Goal: Task Accomplishment & Management: Understand process/instructions

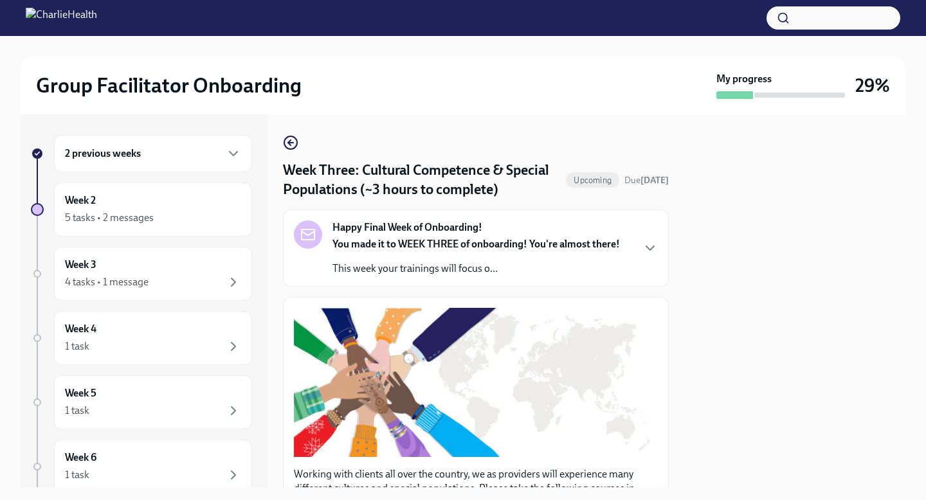
click at [394, 240] on strong "You made it to WEEK THREE of onboarding! You're almost there!" at bounding box center [475, 244] width 287 height 12
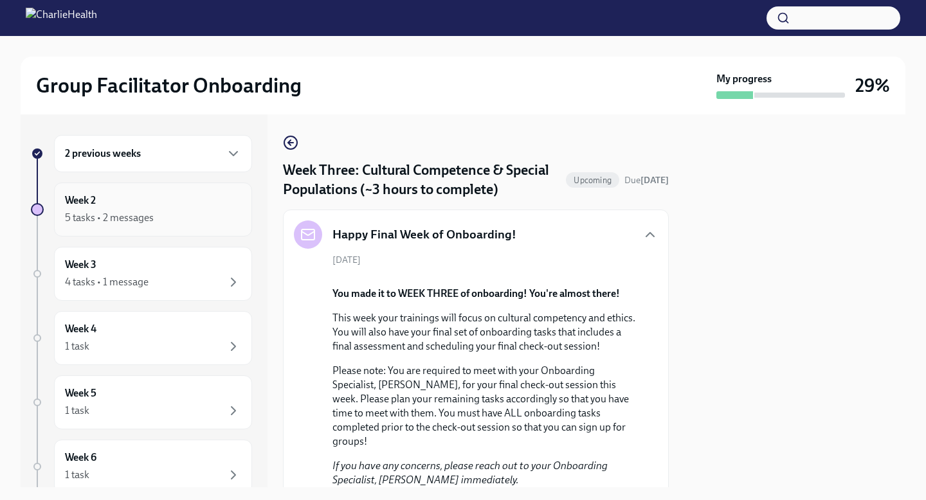
click at [197, 211] on div "5 tasks • 2 messages" at bounding box center [153, 217] width 176 height 15
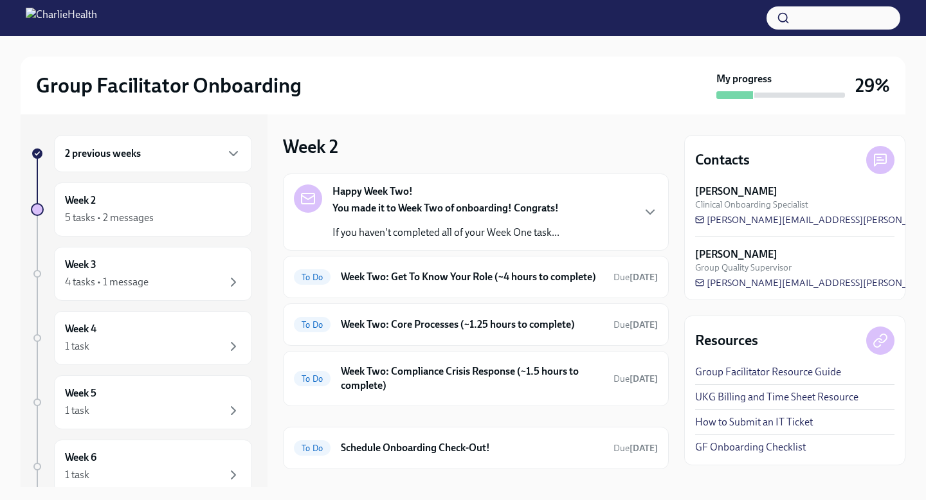
click at [455, 224] on div "You made it to Week Two of onboarding! Congrats! If you haven't completed all o…" at bounding box center [445, 220] width 227 height 39
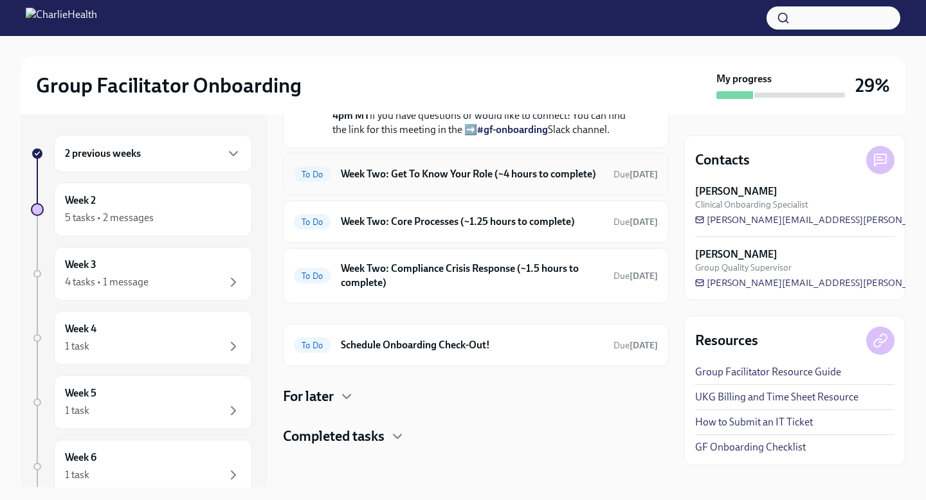
scroll to position [396, 0]
click at [479, 181] on h6 "Week Two: Get To Know Your Role (~4 hours to complete)" at bounding box center [472, 174] width 262 height 14
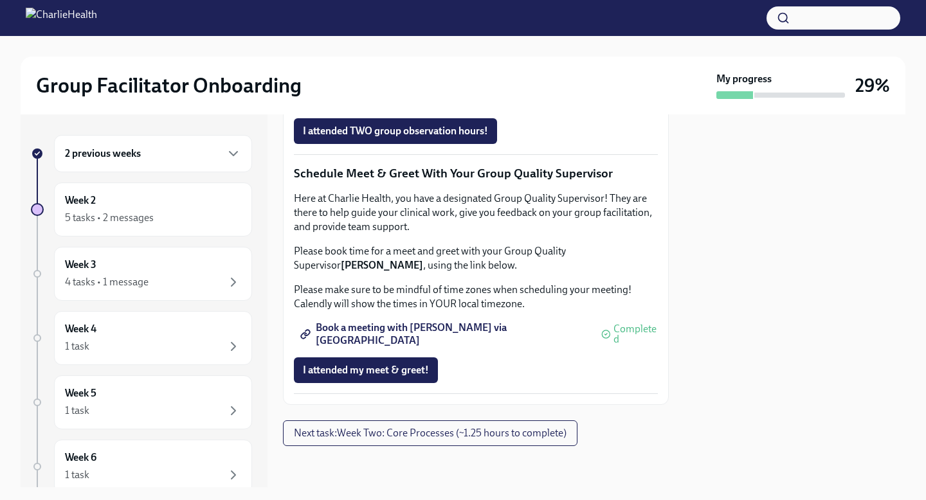
scroll to position [1275, 0]
click at [469, 427] on button "Next task : Week Two: Core Processes (~1.25 hours to complete)" at bounding box center [430, 433] width 294 height 26
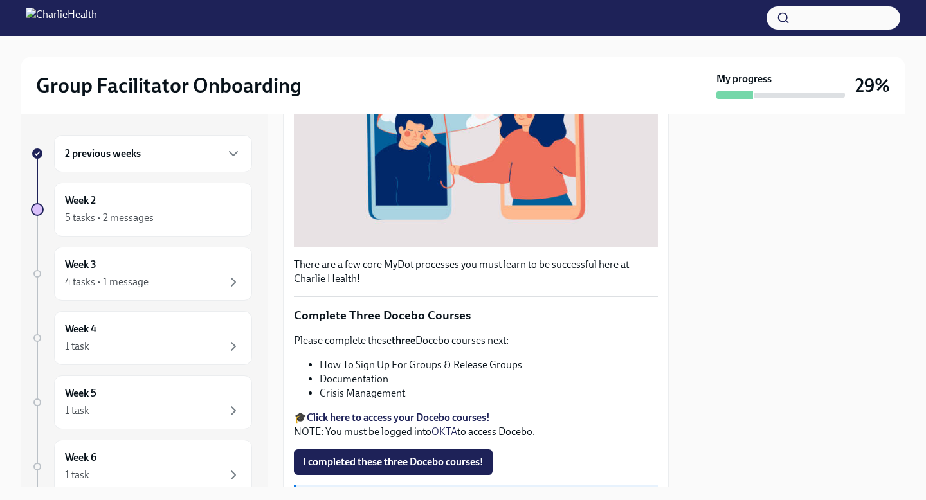
scroll to position [305, 0]
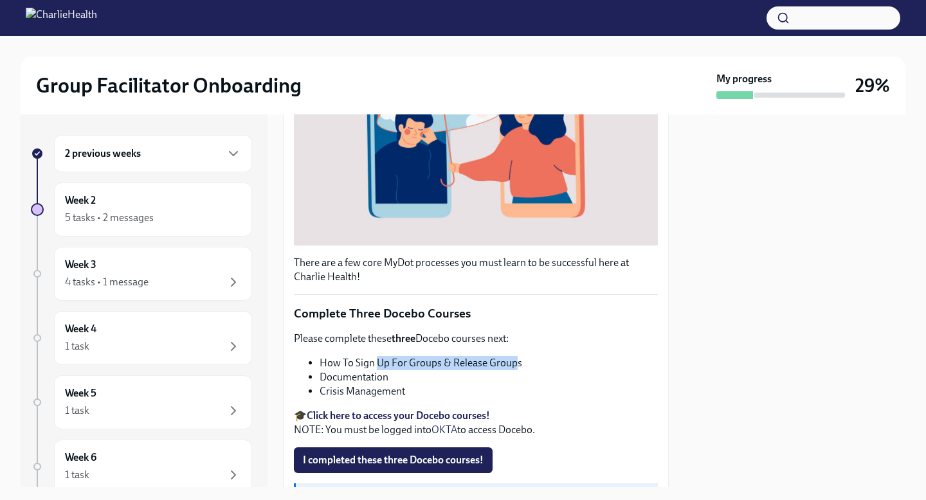
drag, startPoint x: 377, startPoint y: 361, endPoint x: 516, endPoint y: 362, distance: 139.5
click at [516, 362] on li "How To Sign Up For Groups & Release Groups" at bounding box center [489, 363] width 338 height 14
click at [522, 365] on li "How To Sign Up For Groups & Release Groups" at bounding box center [489, 363] width 338 height 14
drag, startPoint x: 522, startPoint y: 365, endPoint x: 321, endPoint y: 363, distance: 200.6
click at [321, 363] on li "How To Sign Up For Groups & Release Groups" at bounding box center [489, 363] width 338 height 14
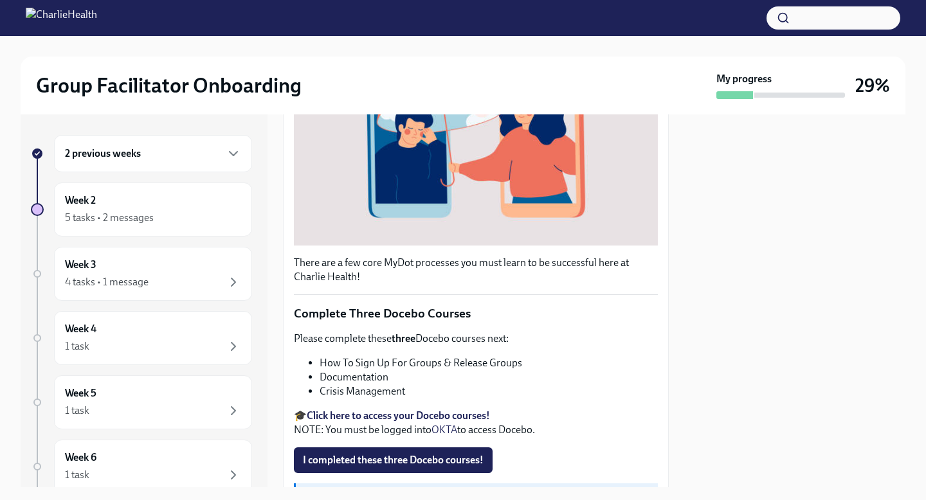
click at [379, 362] on li "How To Sign Up For Groups & Release Groups" at bounding box center [489, 363] width 338 height 14
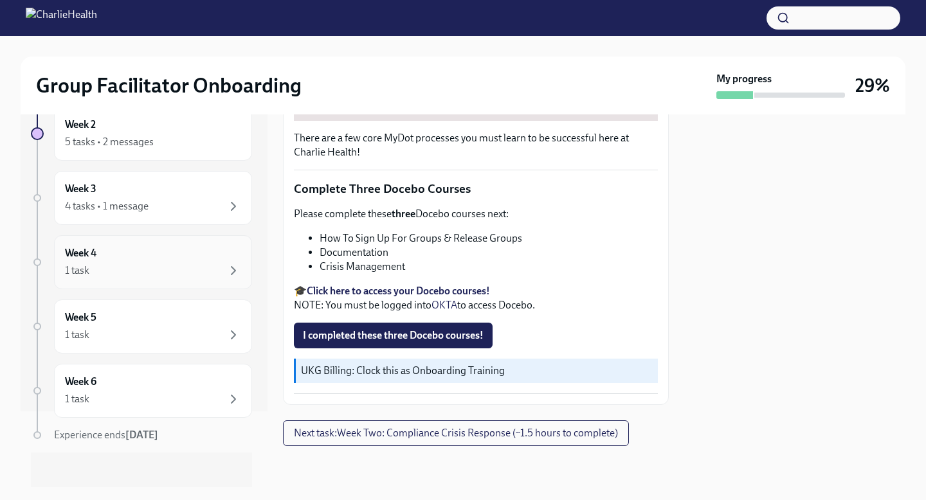
scroll to position [82, 0]
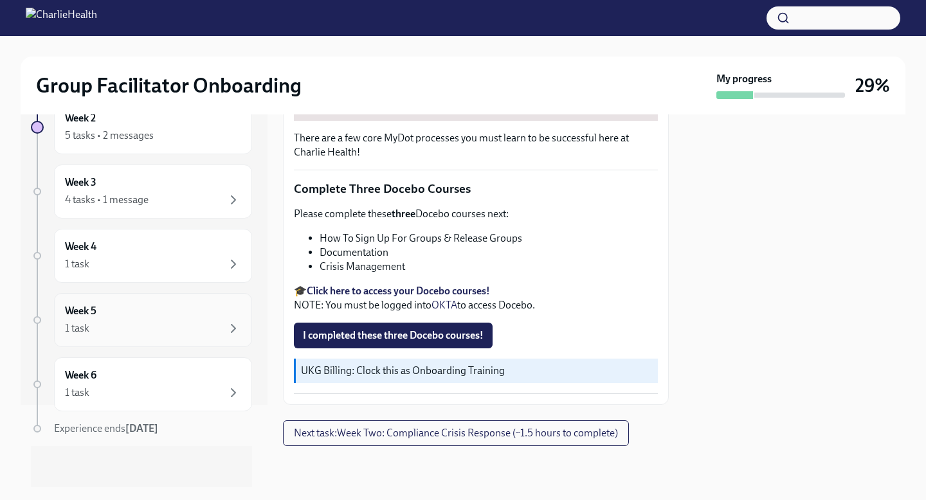
click at [228, 296] on div "Week 5 1 task" at bounding box center [153, 320] width 198 height 54
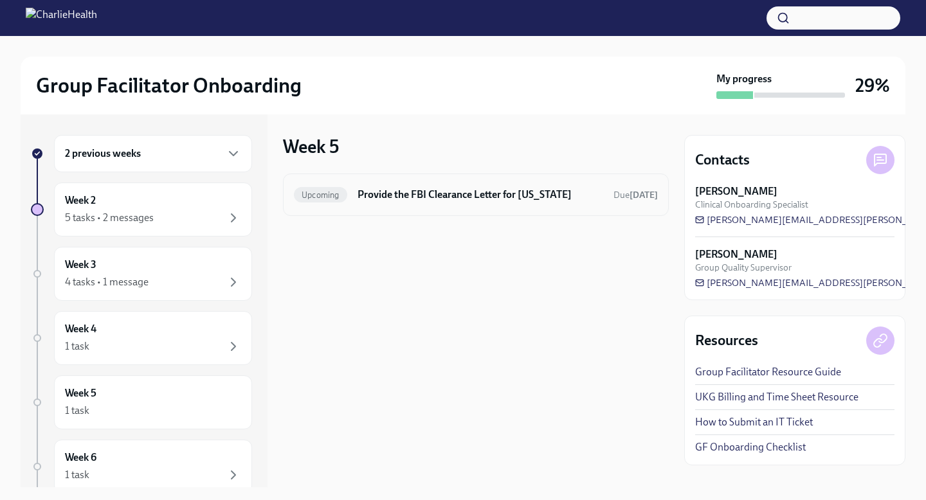
click at [423, 198] on h6 "Provide the FBI Clearance Letter for [US_STATE]" at bounding box center [480, 195] width 246 height 14
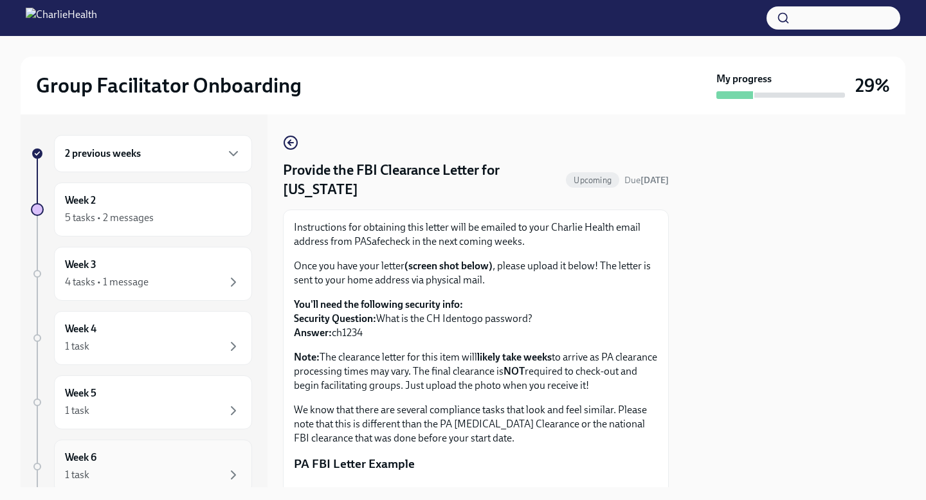
click at [147, 451] on div "Week 6 1 task" at bounding box center [153, 467] width 176 height 32
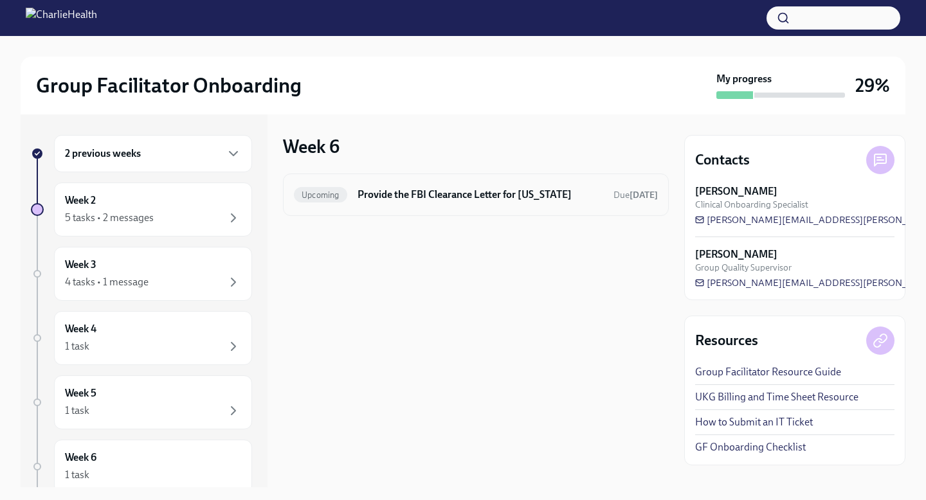
click at [470, 185] on div "Upcoming Provide the FBI Clearance Letter for [US_STATE] Due [DATE]" at bounding box center [476, 195] width 364 height 21
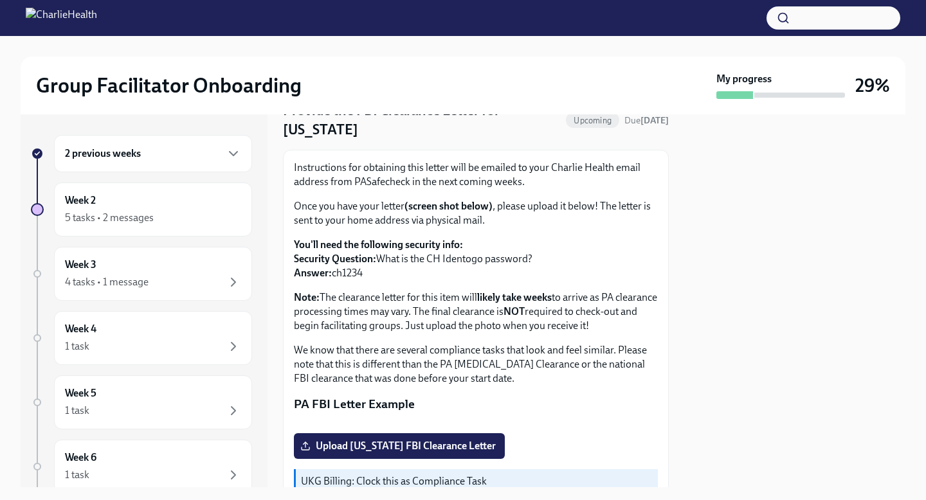
scroll to position [86, 0]
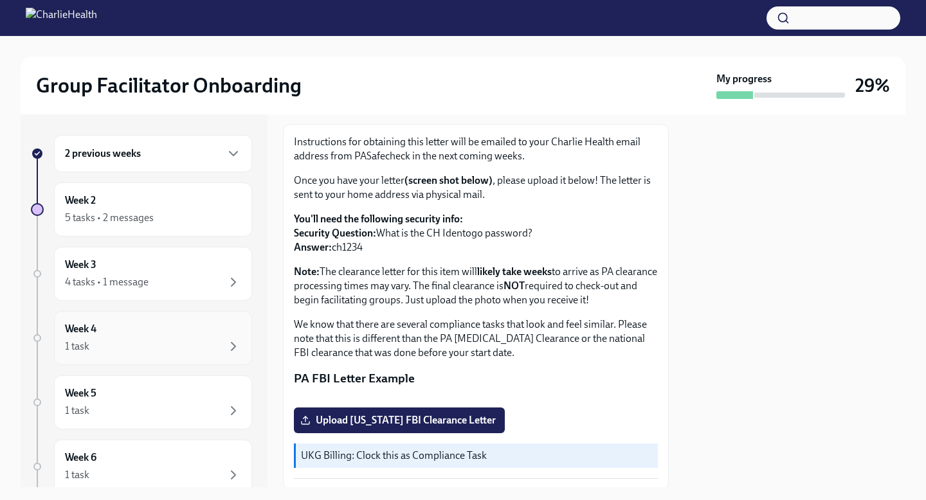
click at [144, 357] on div "Week 4 1 task" at bounding box center [153, 338] width 198 height 54
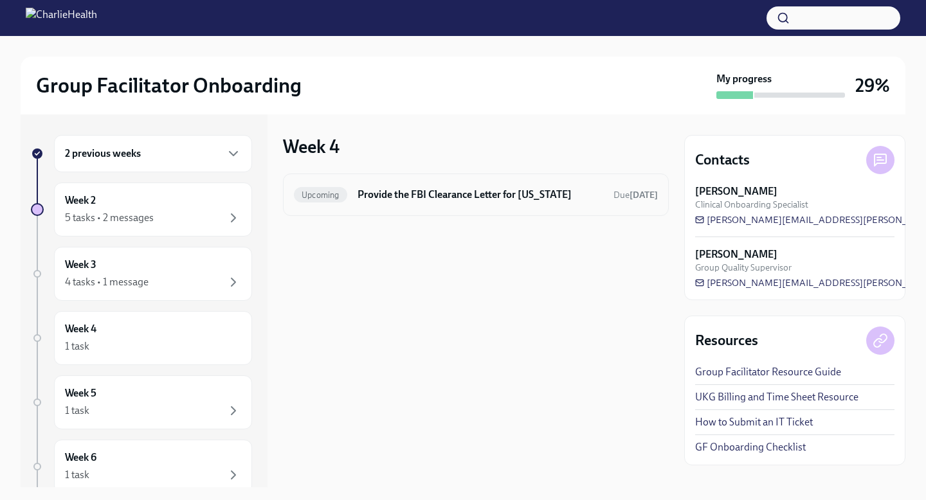
click at [450, 183] on div "Upcoming Provide the FBI Clearance Letter for [US_STATE] Due [DATE]" at bounding box center [476, 195] width 386 height 42
click at [450, 194] on h6 "Provide the FBI Clearance Letter for [US_STATE]" at bounding box center [480, 195] width 246 height 14
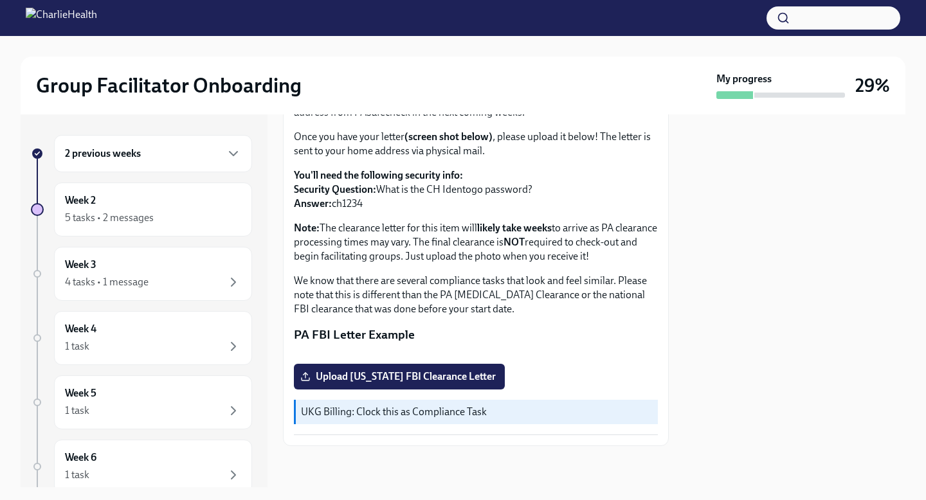
scroll to position [251, 0]
click at [158, 334] on div "Week 4 1 task" at bounding box center [153, 338] width 176 height 32
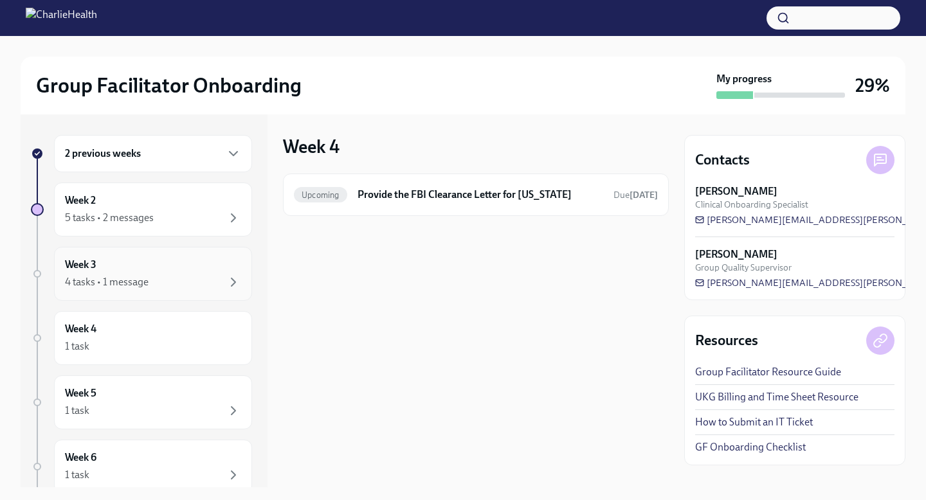
click at [161, 293] on div "Week 3 4 tasks • 1 message" at bounding box center [153, 274] width 198 height 54
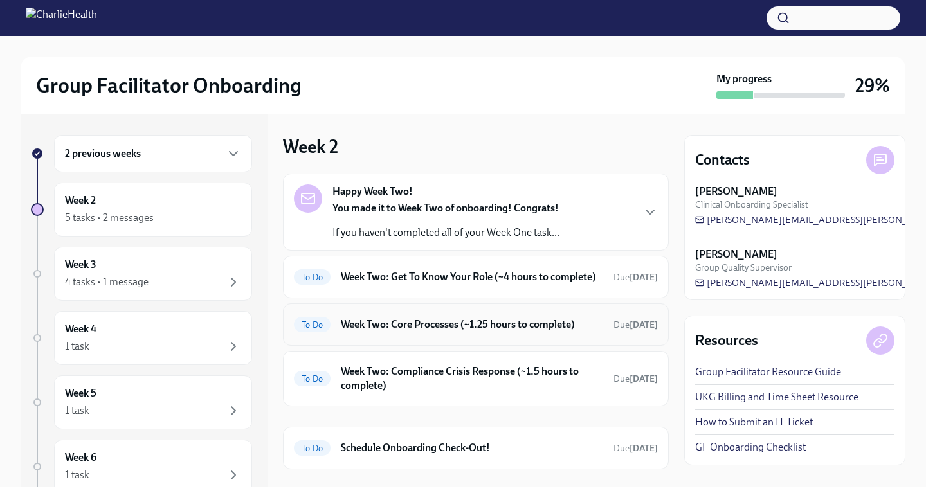
click at [501, 332] on h6 "Week Two: Core Processes (~1.25 hours to complete)" at bounding box center [472, 325] width 262 height 14
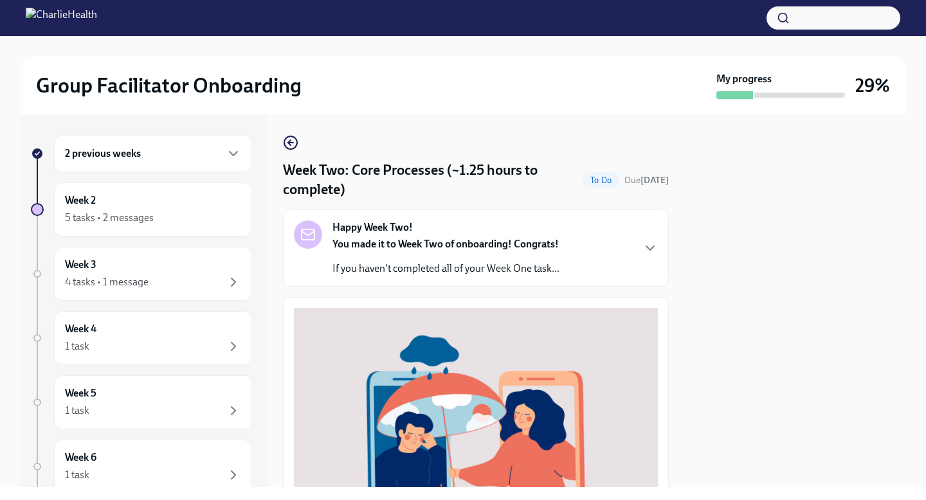
click at [514, 233] on div "Happy Week Two! You made it to Week Two of onboarding! Congrats! If you haven't…" at bounding box center [445, 248] width 227 height 55
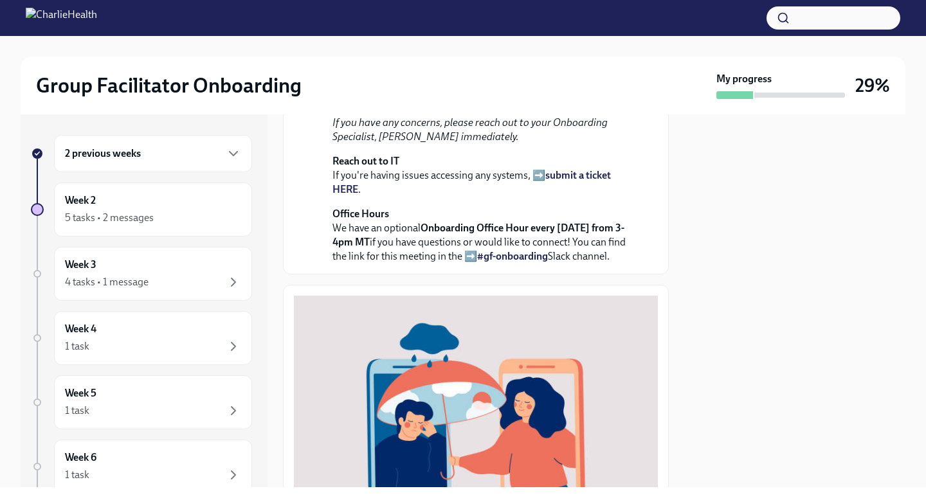
scroll to position [857, 0]
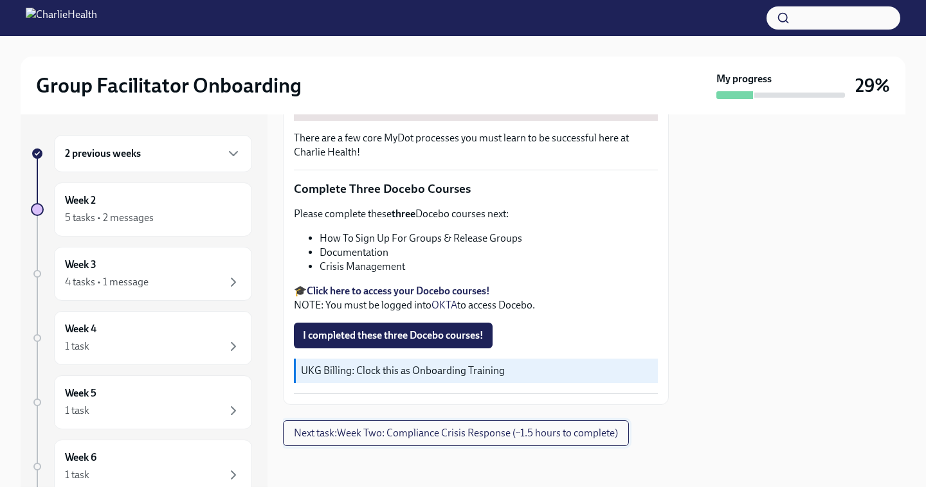
click at [512, 443] on button "Next task : Week Two: Compliance Crisis Response (~1.5 hours to complete)" at bounding box center [456, 433] width 346 height 26
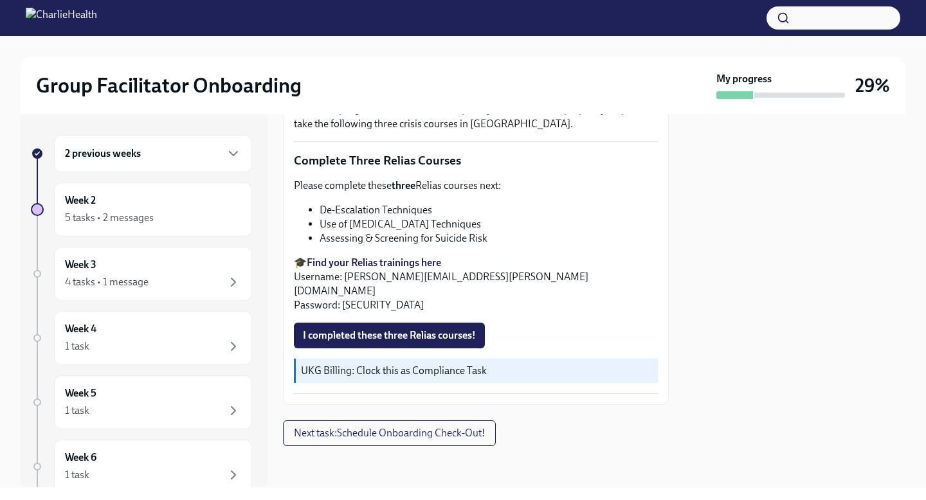
scroll to position [847, 0]
click at [453, 433] on span "Next task : Schedule Onboarding Check-Out!" at bounding box center [389, 433] width 191 height 13
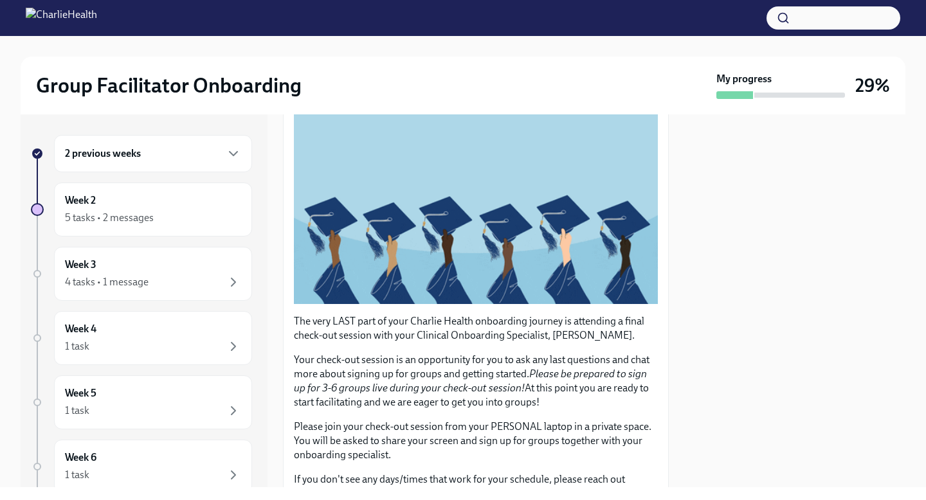
scroll to position [113, 0]
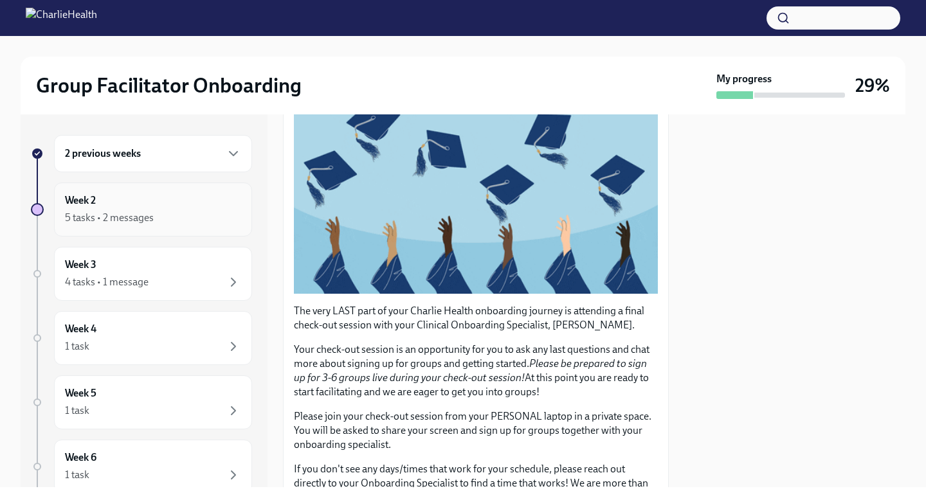
click at [150, 222] on div "5 tasks • 2 messages" at bounding box center [109, 218] width 89 height 14
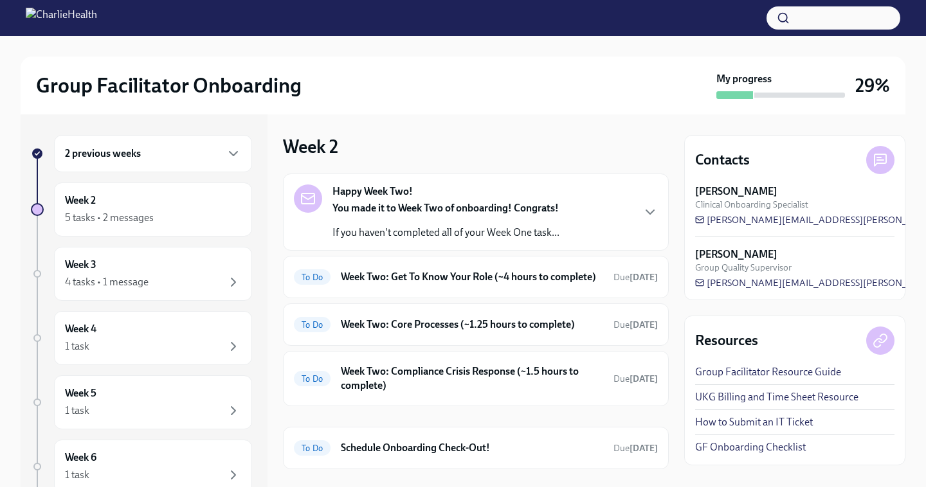
click at [417, 227] on p "If you haven't completed all of your Week One task..." at bounding box center [445, 233] width 227 height 14
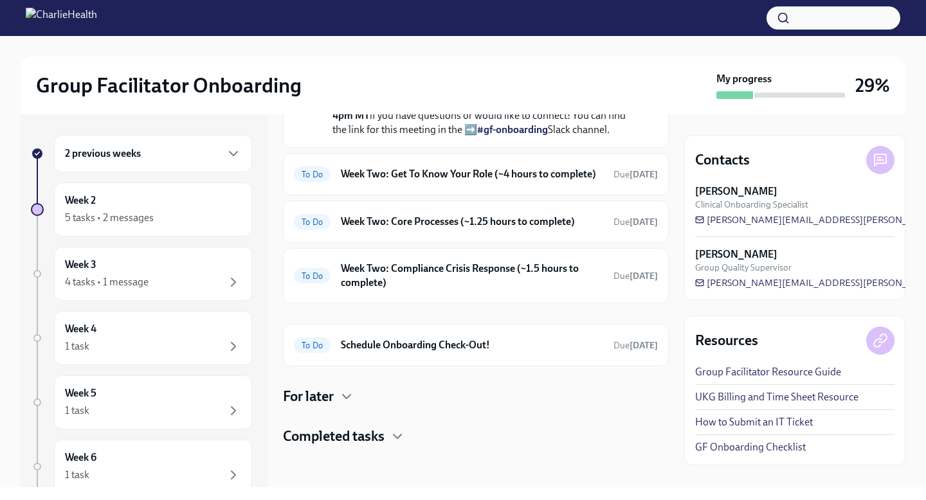
scroll to position [429, 0]
click at [434, 181] on h6 "Week Two: Get To Know Your Role (~4 hours to complete)" at bounding box center [472, 174] width 262 height 14
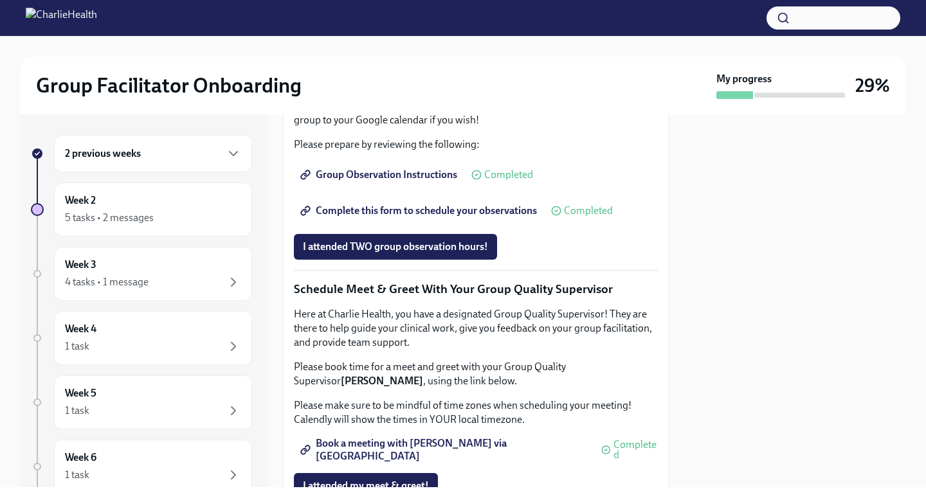
scroll to position [987, 0]
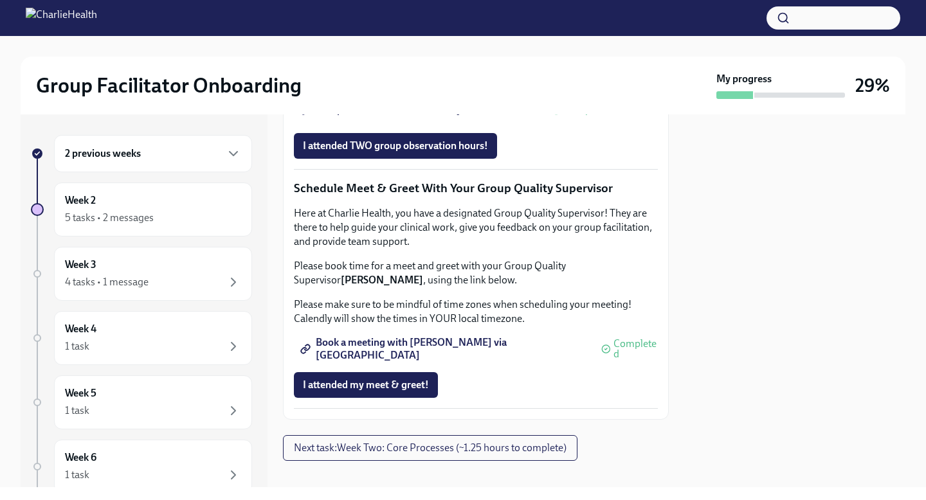
click at [453, 116] on span "Complete this form to schedule your observations" at bounding box center [420, 110] width 234 height 13
click at [436, 116] on span "Complete this form to schedule your observations" at bounding box center [420, 110] width 234 height 13
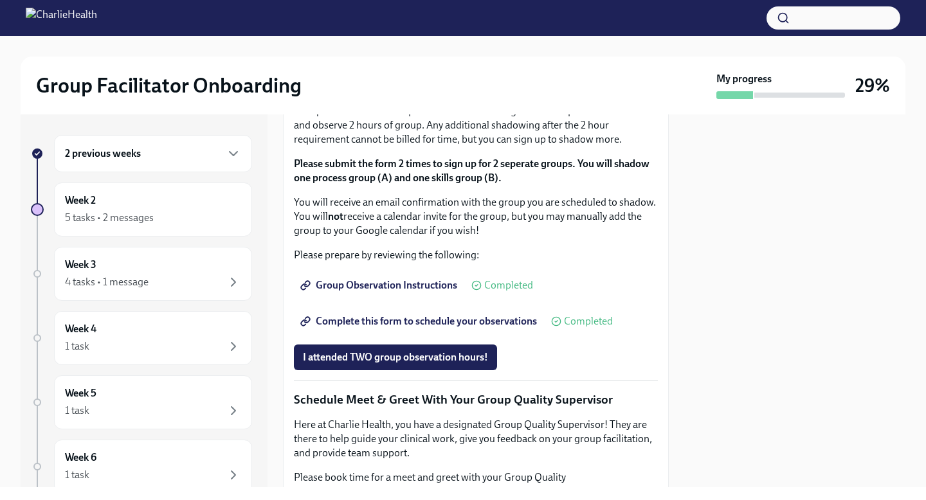
scroll to position [712, 0]
